Goal: Navigation & Orientation: Find specific page/section

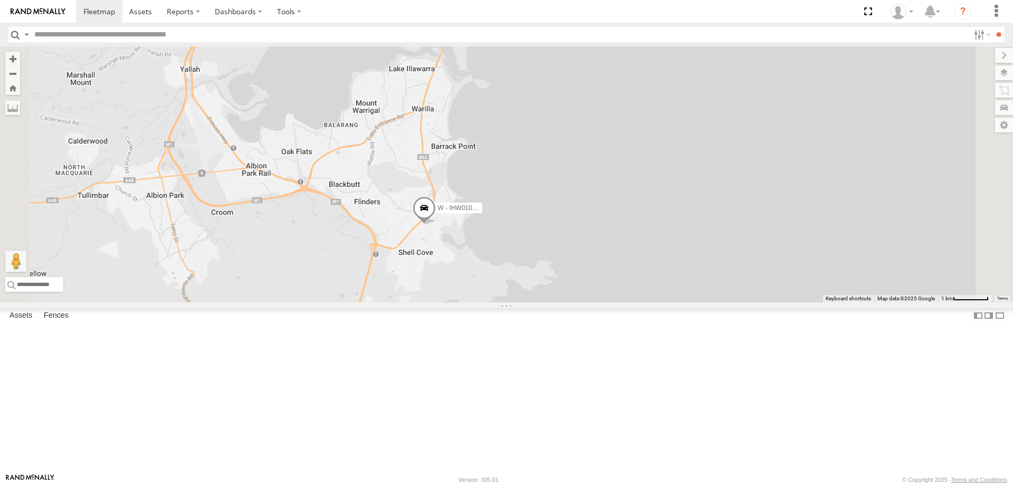
drag, startPoint x: 691, startPoint y: 228, endPoint x: 690, endPoint y: 251, distance: 23.2
click at [691, 239] on div "B - DG93WL - [PERSON_NAME] W - IHW010 - [PERSON_NAME] W - IHW009 - [PERSON_NAME…" at bounding box center [506, 174] width 1013 height 256
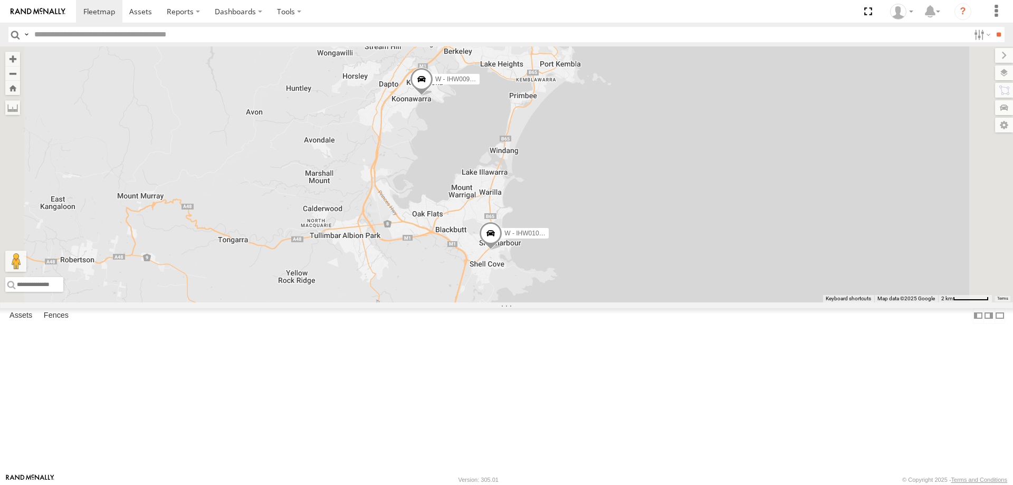
drag, startPoint x: 754, startPoint y: 225, endPoint x: 754, endPoint y: 272, distance: 47.0
click at [754, 272] on div "B - DG93WL - [PERSON_NAME] W - IHW010 - [PERSON_NAME] W - IHW009 - [PERSON_NAME…" at bounding box center [506, 174] width 1013 height 256
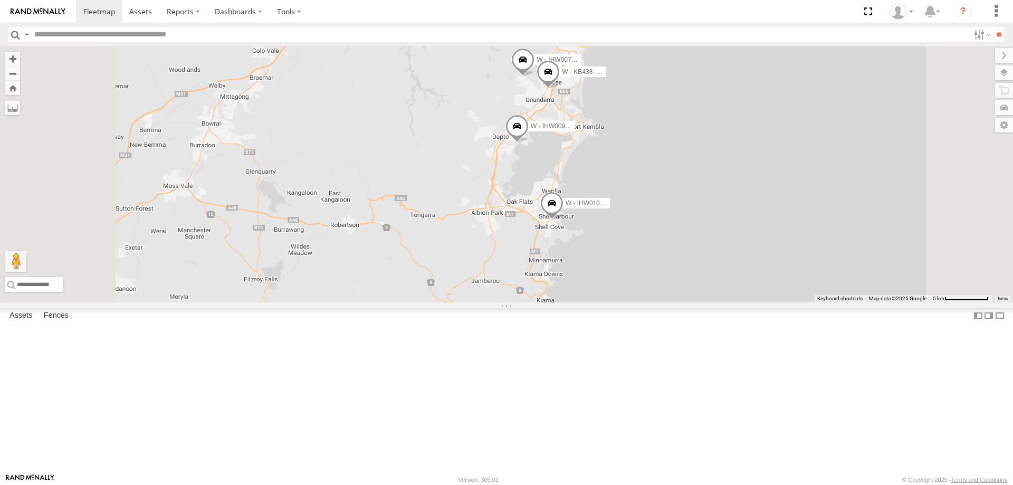
click at [783, 232] on div "B - DG93WL - [PERSON_NAME] W - IHW010 - [PERSON_NAME] W - IHW009 - [PERSON_NAME…" at bounding box center [506, 174] width 1013 height 256
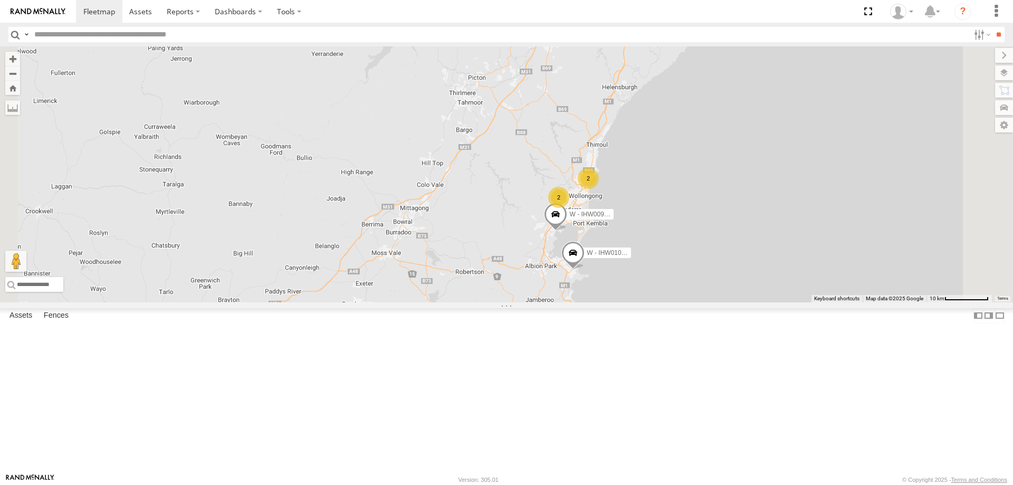
drag, startPoint x: 836, startPoint y: 213, endPoint x: 825, endPoint y: 245, distance: 33.4
click at [825, 245] on div "B - DG93WL - [PERSON_NAME] W - IHW010 - [PERSON_NAME] W - IHW009 - [PERSON_NAME…" at bounding box center [506, 174] width 1013 height 256
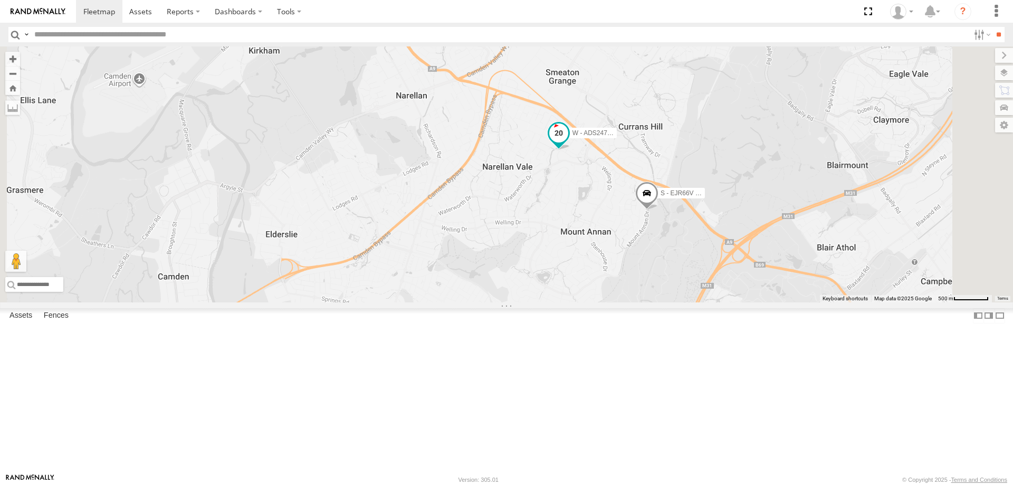
click at [568, 142] on span at bounding box center [558, 132] width 19 height 19
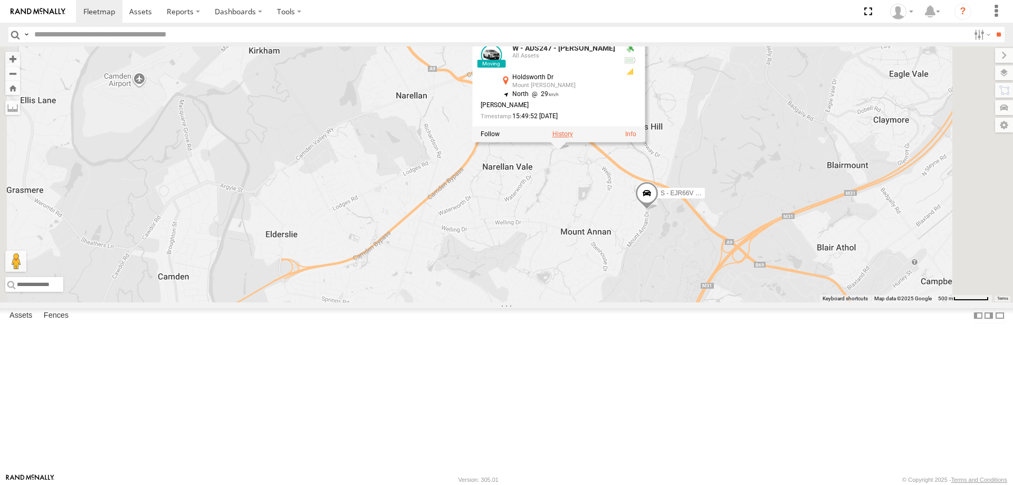
click at [573, 138] on label at bounding box center [562, 133] width 21 height 7
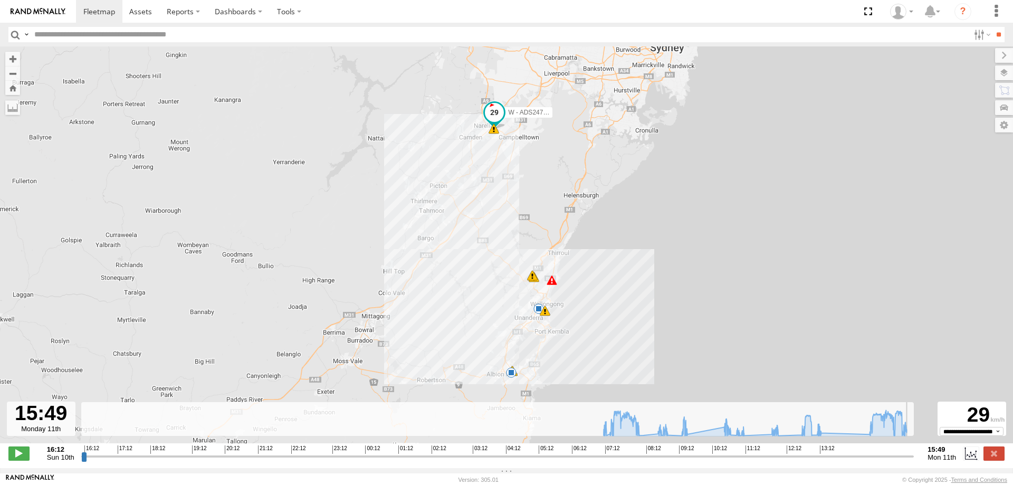
drag, startPoint x: 83, startPoint y: 463, endPoint x: 740, endPoint y: 375, distance: 662.1
type input "**********"
click at [914, 454] on input "range" at bounding box center [497, 456] width 833 height 10
click at [143, 15] on span at bounding box center [140, 11] width 23 height 10
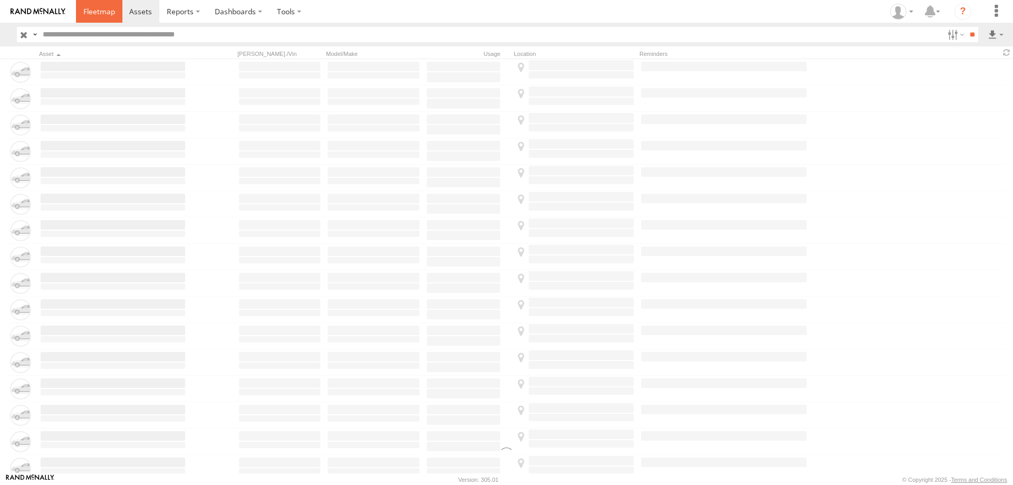
click at [101, 17] on link at bounding box center [99, 11] width 46 height 23
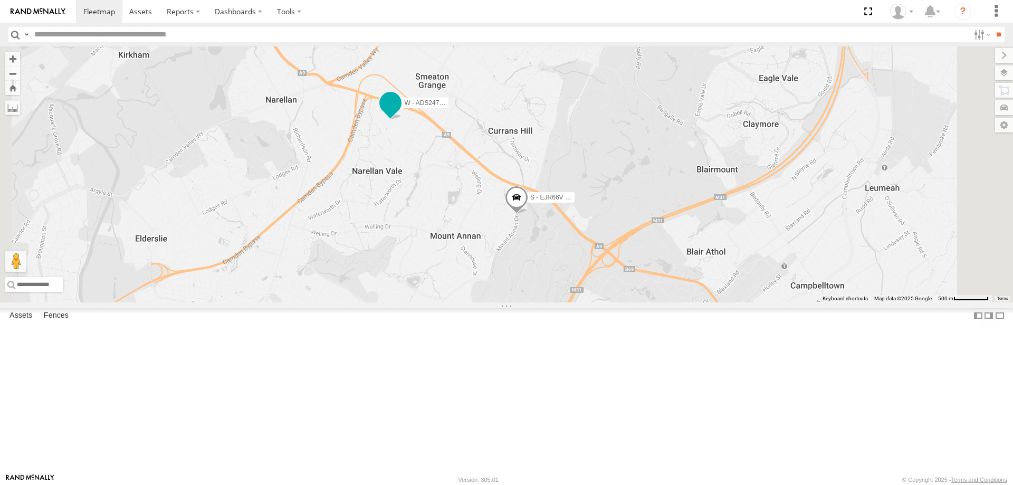
click at [400, 112] on span at bounding box center [390, 102] width 19 height 19
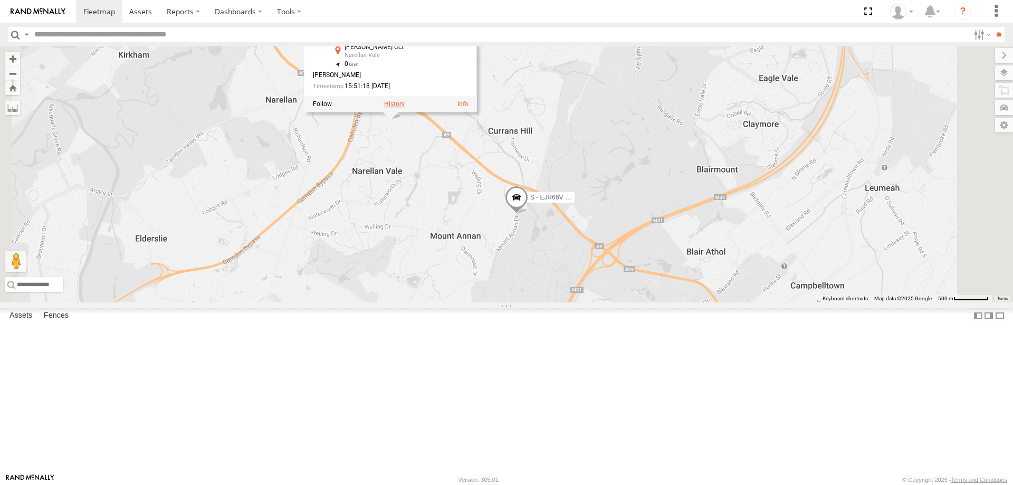
click at [405, 108] on label at bounding box center [394, 103] width 21 height 7
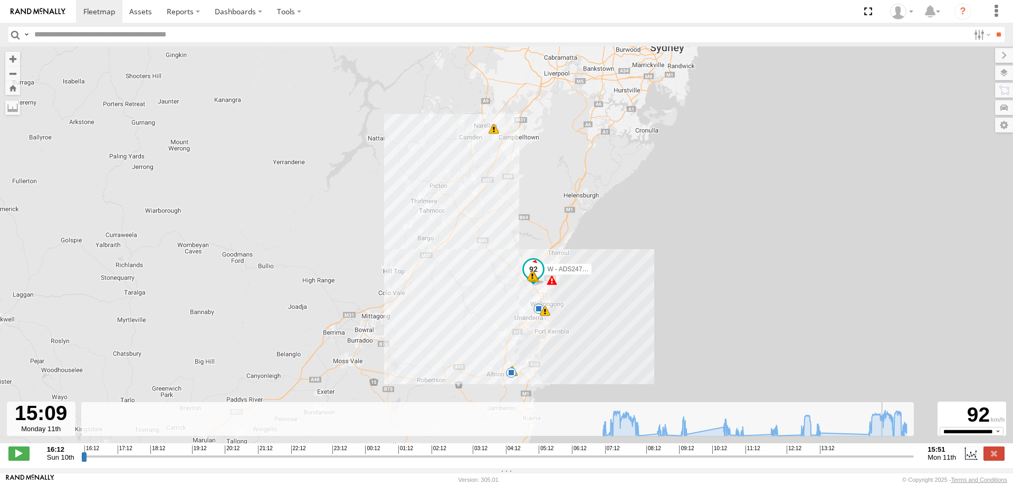
drag, startPoint x: 83, startPoint y: 460, endPoint x: 814, endPoint y: 355, distance: 738.3
type input "**********"
click at [886, 451] on input "range" at bounding box center [497, 456] width 833 height 10
click at [142, 15] on span at bounding box center [140, 11] width 23 height 10
